Goal: Check status: Check status

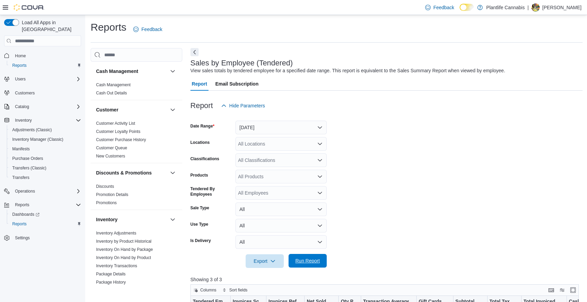
scroll to position [170, 0]
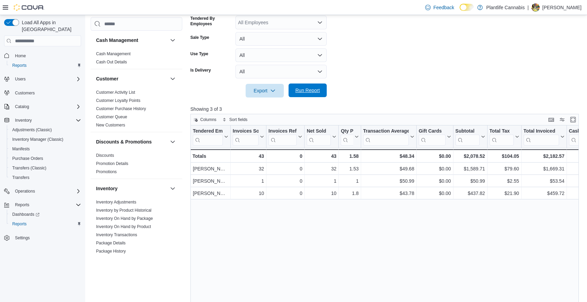
click at [309, 86] on span "Run Report" at bounding box center [307, 90] width 30 height 14
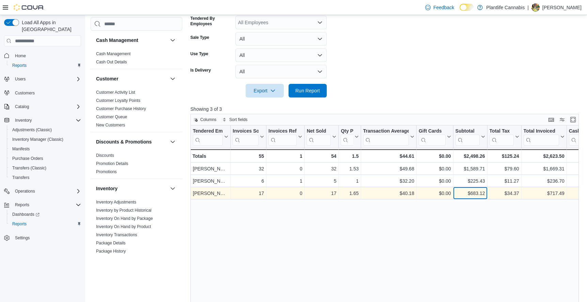
click at [479, 194] on div "$683.12" at bounding box center [470, 193] width 30 height 8
copy div "683.12"
click at [409, 194] on div "$40.18" at bounding box center [388, 193] width 51 height 8
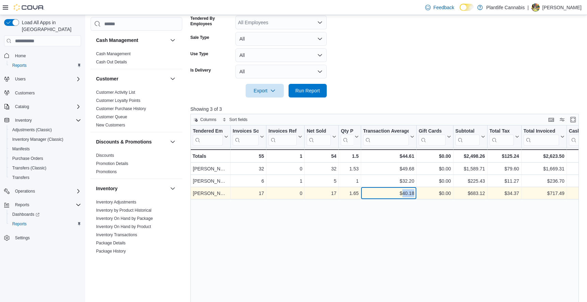
copy div "40.18"
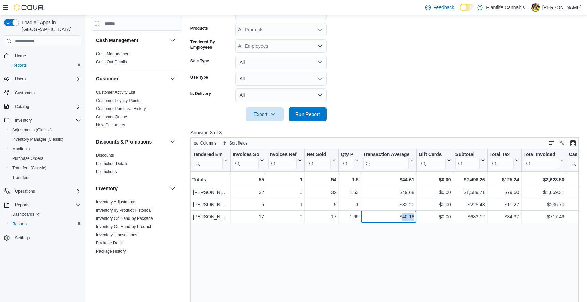
scroll to position [136, 0]
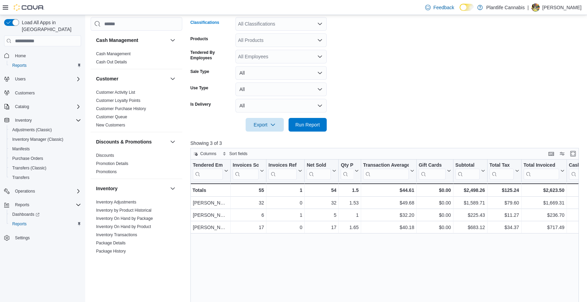
click at [279, 26] on div "All Classifications" at bounding box center [280, 24] width 91 height 14
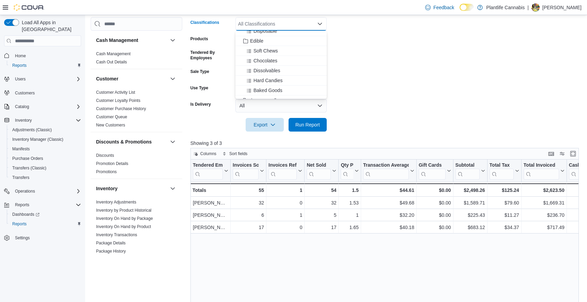
scroll to position [68, 0]
drag, startPoint x: 279, startPoint y: 28, endPoint x: 280, endPoint y: 64, distance: 36.1
click at [280, 64] on span "Accessory Group" at bounding box center [268, 66] width 36 height 7
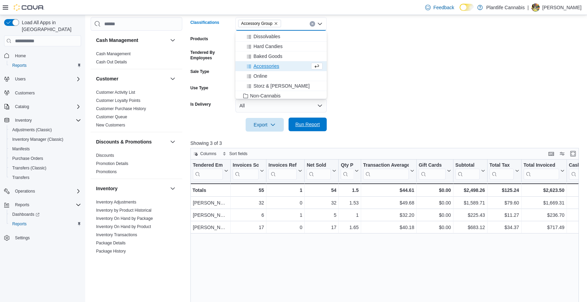
click at [308, 128] on span "Run Report" at bounding box center [307, 124] width 30 height 14
